Goal: Find specific page/section: Find specific page/section

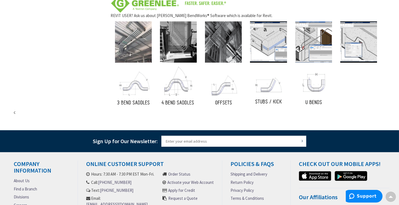
scroll to position [439, 0]
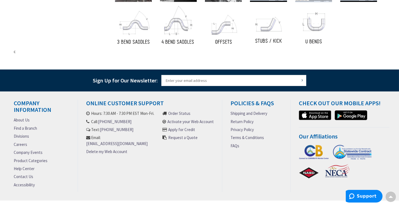
click at [30, 128] on link "Find a Branch" at bounding box center [25, 128] width 23 height 6
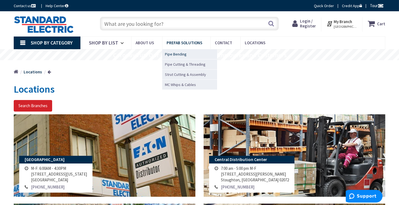
click at [175, 54] on span "Pipe Bending" at bounding box center [176, 53] width 22 height 5
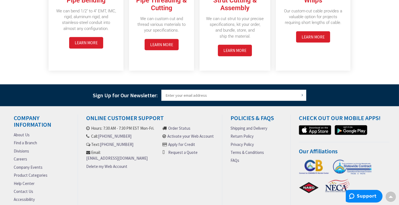
scroll to position [1288, 0]
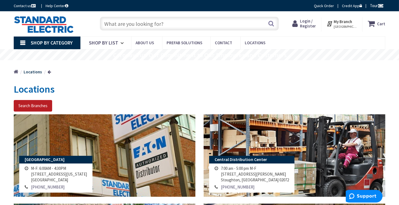
click at [30, 104] on button "Search Branches" at bounding box center [33, 106] width 38 height 12
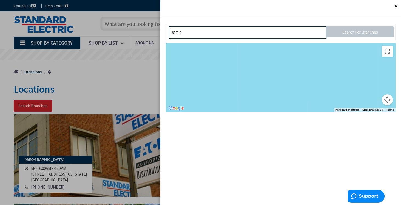
type input "95742"
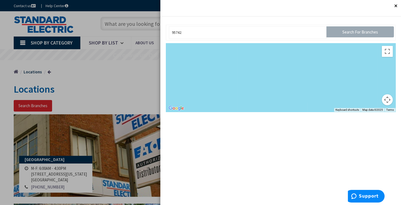
click at [351, 30] on input "Search For Branches" at bounding box center [360, 31] width 67 height 11
